Goal: Task Accomplishment & Management: Manage account settings

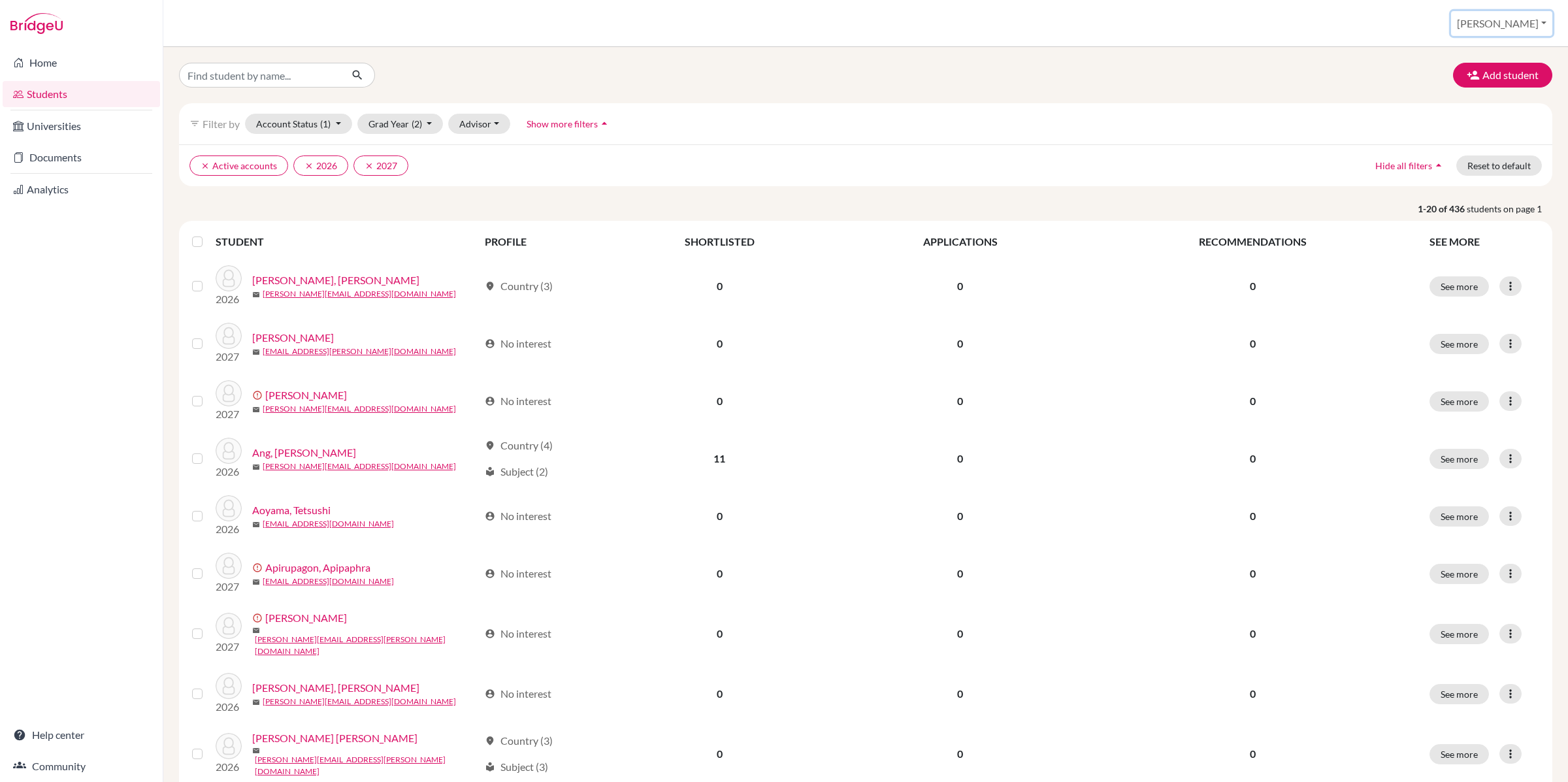
click at [1501, 21] on button "[PERSON_NAME]" at bounding box center [1501, 23] width 101 height 25
click at [1500, 71] on link "School Settings" at bounding box center [1471, 75] width 103 height 21
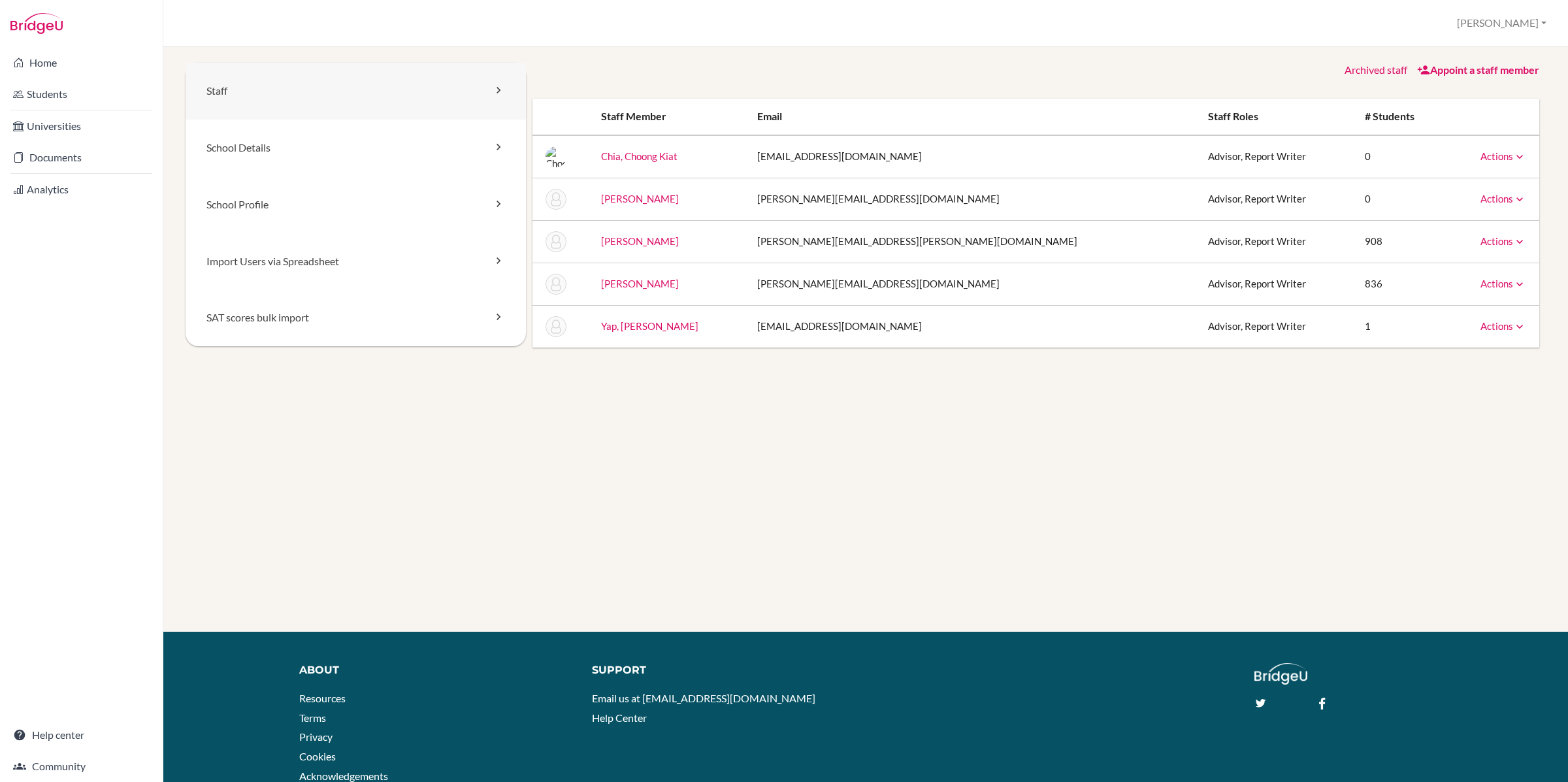
click at [349, 92] on link "Staff" at bounding box center [356, 91] width 341 height 57
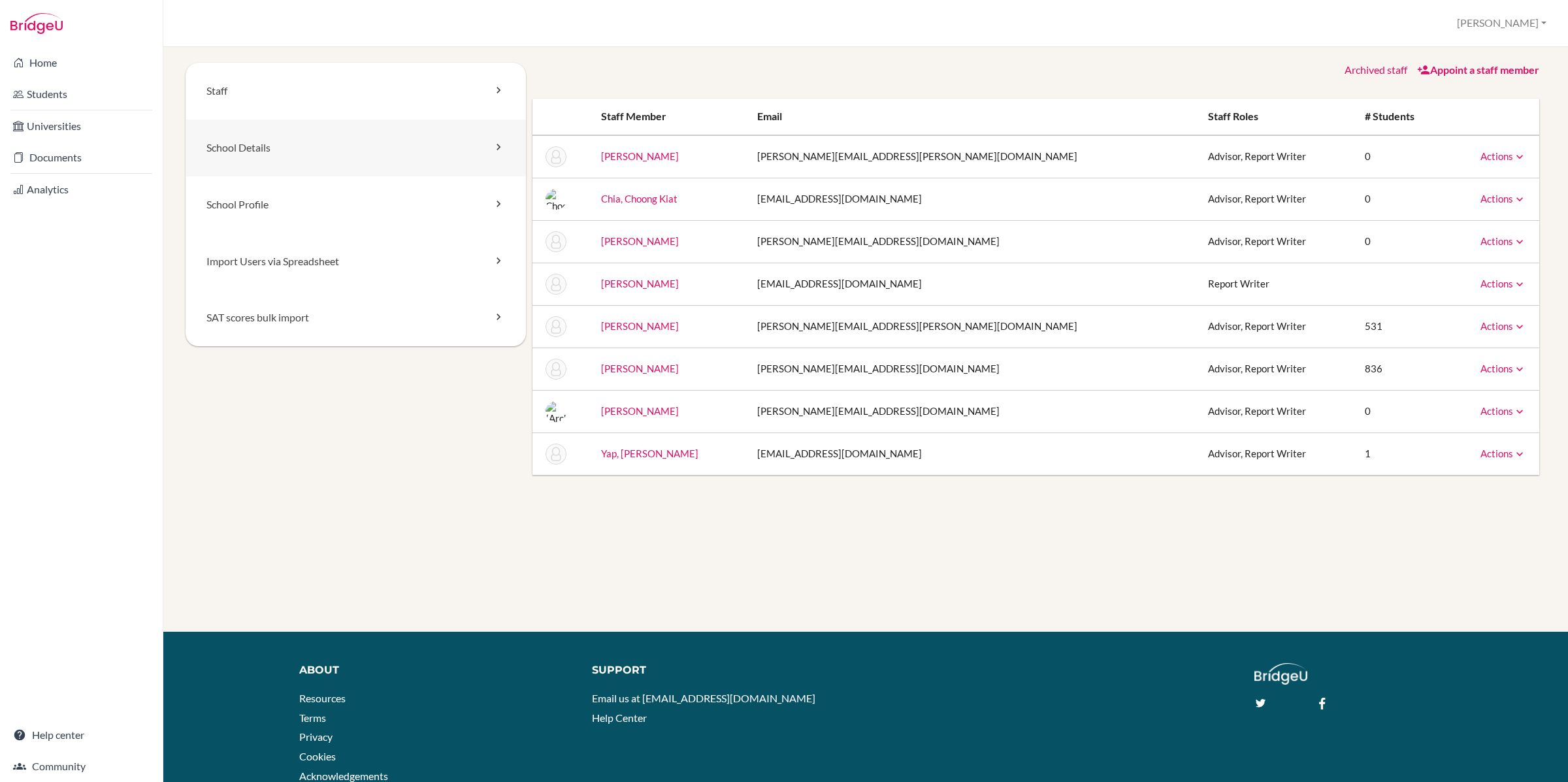
click at [347, 127] on link "School Details" at bounding box center [356, 147] width 341 height 57
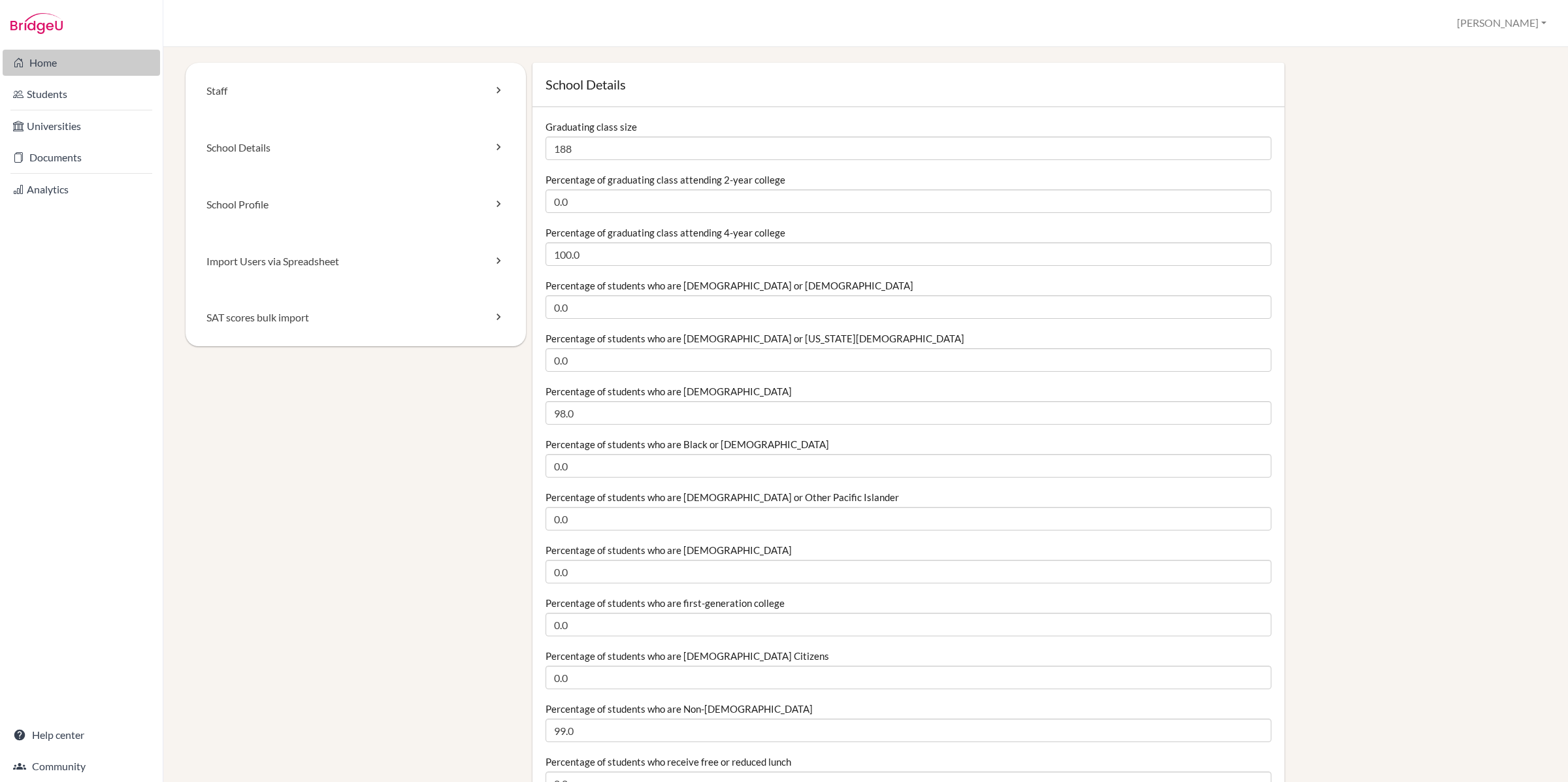
click at [51, 62] on link "Home" at bounding box center [81, 62] width 158 height 26
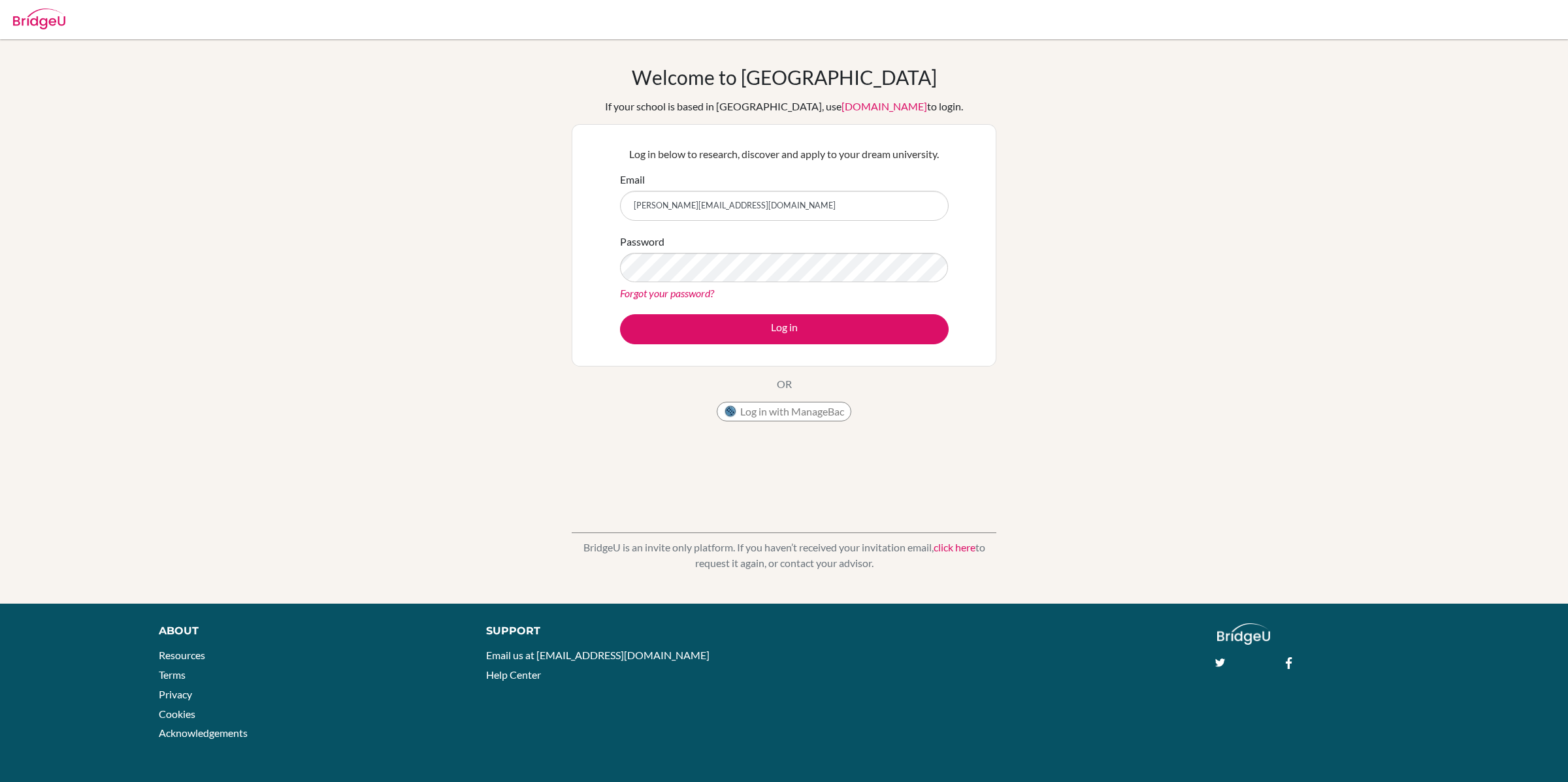
type input "[PERSON_NAME][EMAIL_ADDRESS][DOMAIN_NAME]"
click at [671, 304] on form "Email philip.tan@acsinternational.edu.sg Password Forgot your password? Log in" at bounding box center [784, 258] width 329 height 173
click at [671, 292] on link "Forgot your password?" at bounding box center [667, 292] width 94 height 12
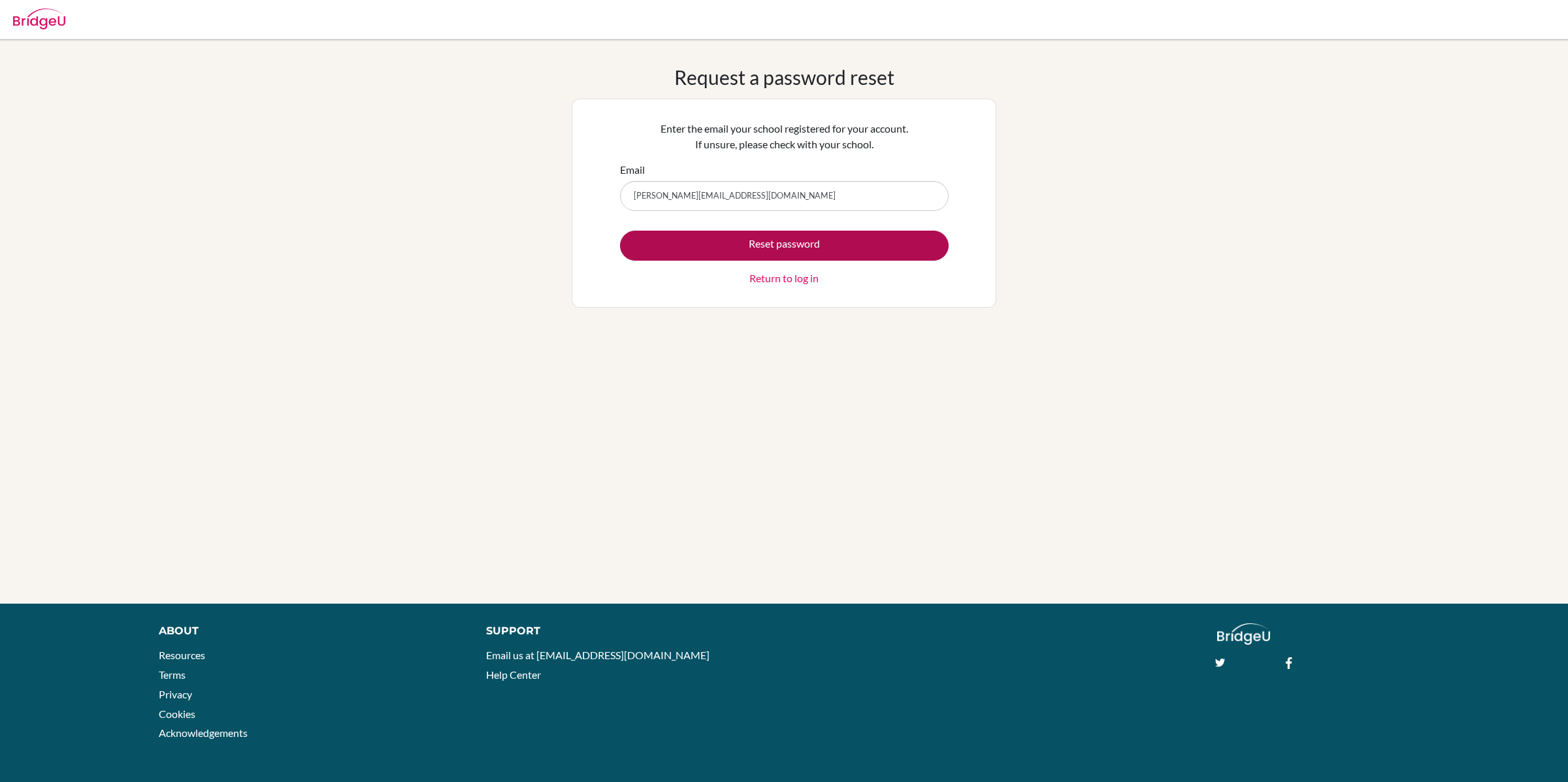
type input "[PERSON_NAME][EMAIL_ADDRESS][DOMAIN_NAME]"
click at [700, 242] on button "Reset password" at bounding box center [784, 246] width 329 height 30
